Goal: Find specific page/section: Find specific page/section

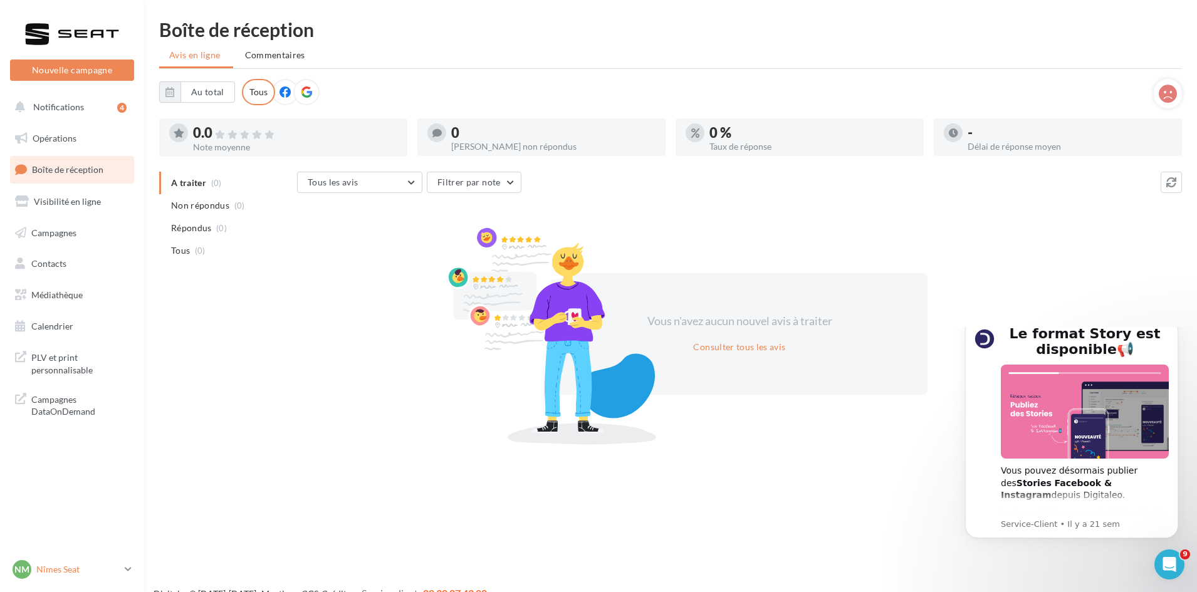
click at [57, 566] on p "Nîmes Seat" at bounding box center [77, 569] width 83 height 13
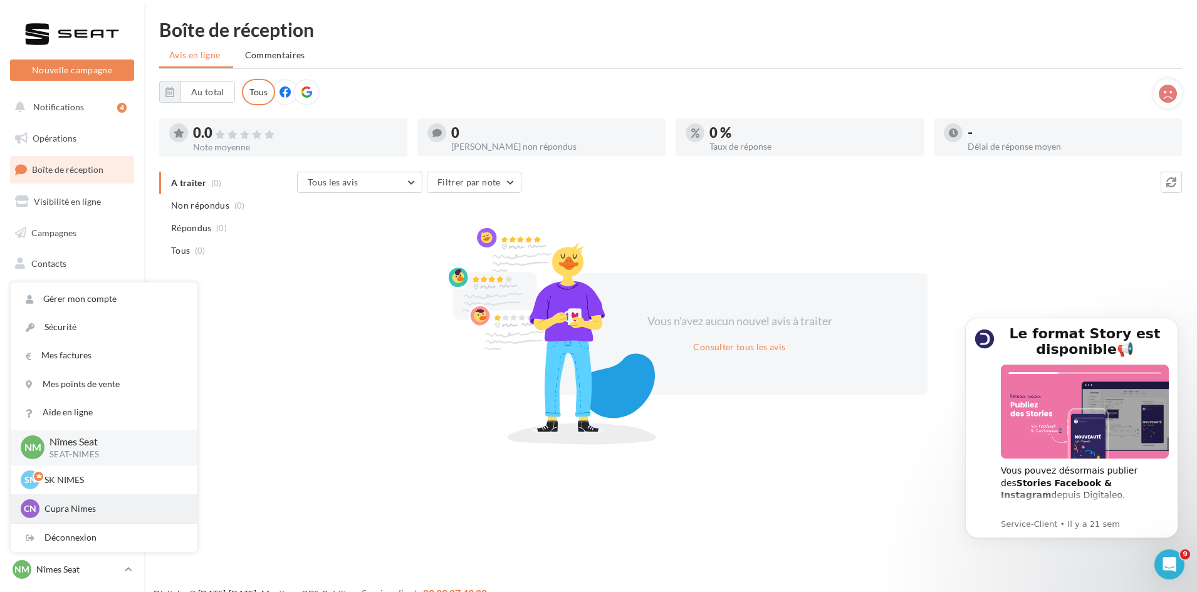
click at [66, 507] on p "Cupra Nimes" at bounding box center [113, 509] width 138 height 13
click at [63, 504] on p "Cupra Nimes" at bounding box center [113, 509] width 138 height 13
click at [63, 505] on p "Cupra Nimes" at bounding box center [113, 509] width 138 height 13
drag, startPoint x: 74, startPoint y: 503, endPoint x: 90, endPoint y: 507, distance: 16.1
click at [75, 503] on p "Cupra Nimes" at bounding box center [113, 509] width 138 height 13
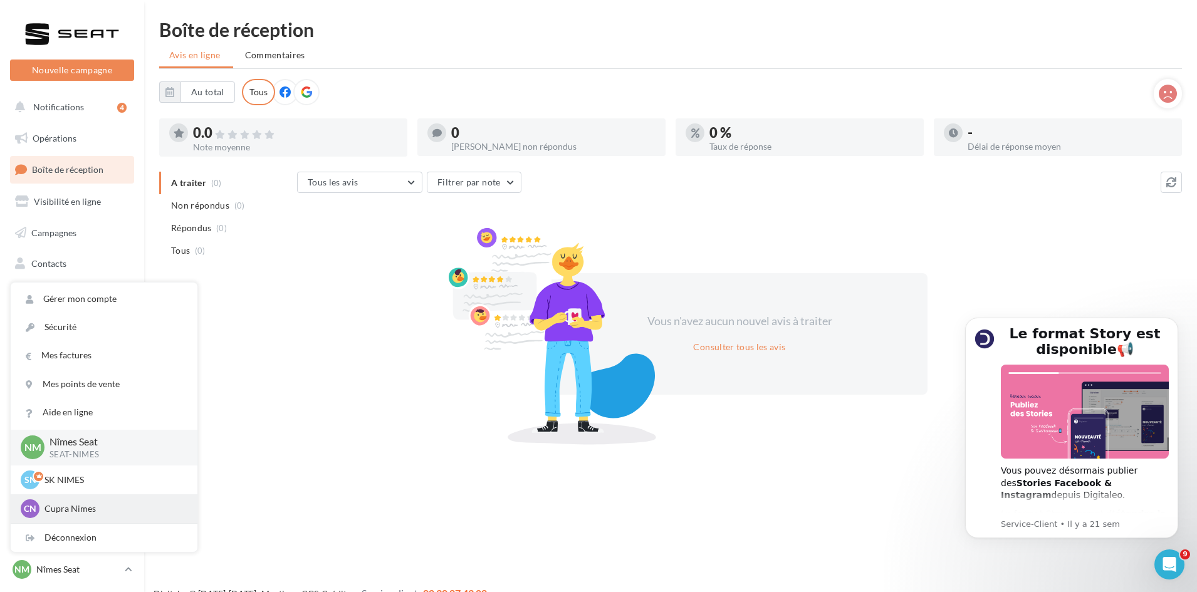
click at [92, 507] on p "Cupra Nimes" at bounding box center [113, 509] width 138 height 13
click at [93, 508] on p "Cupra Nimes" at bounding box center [113, 509] width 138 height 13
